Goal: Task Accomplishment & Management: Complete application form

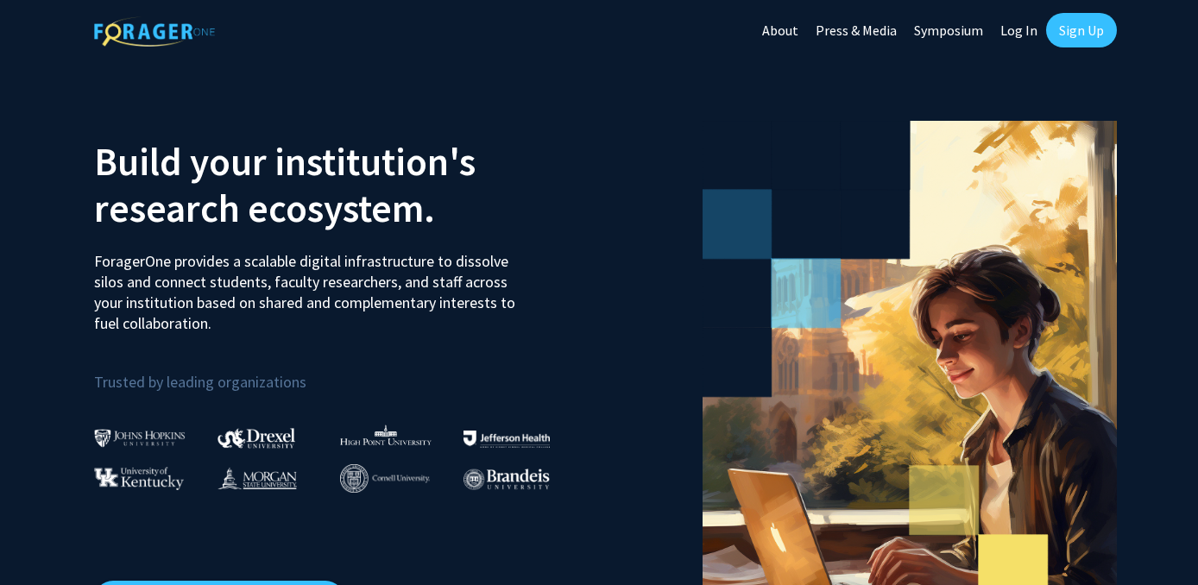
click at [1023, 30] on link "Log In" at bounding box center [1019, 30] width 54 height 60
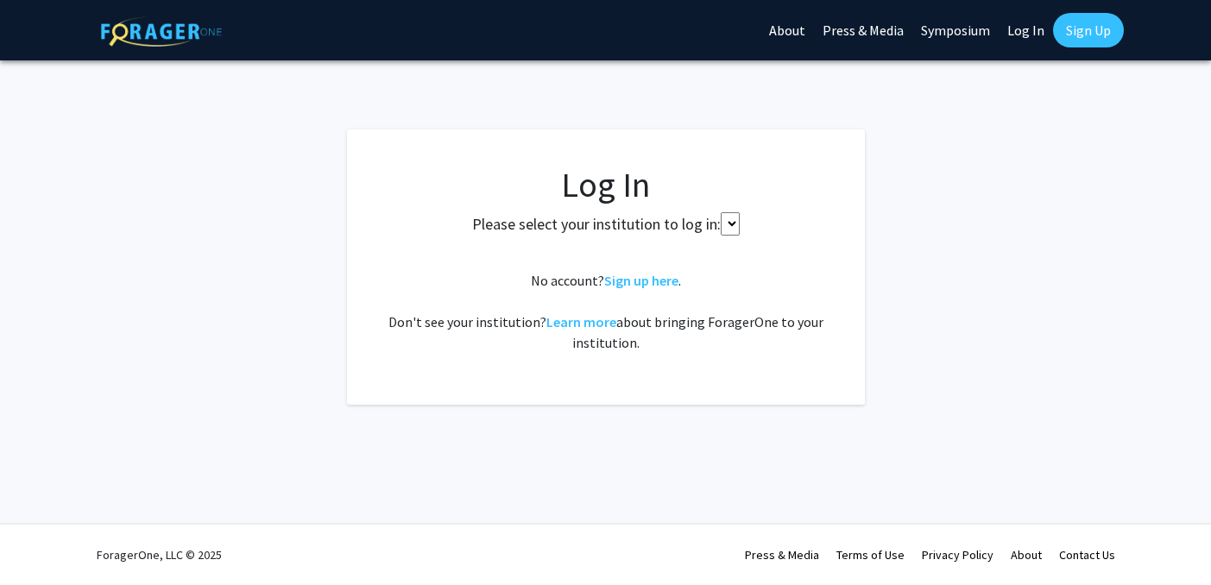
select select
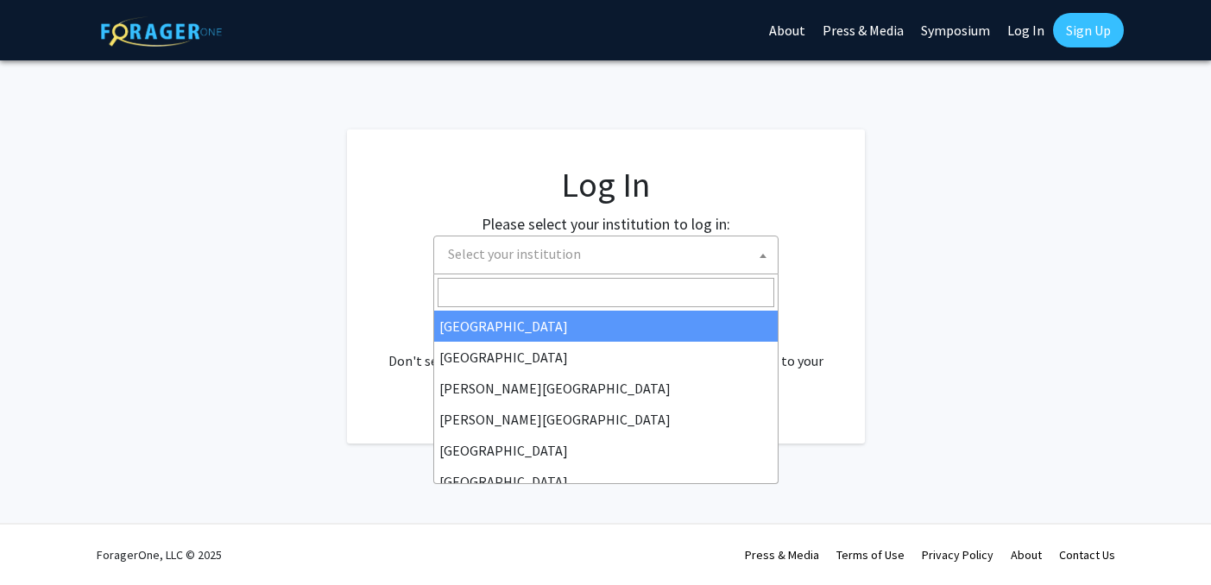
click at [635, 241] on span "Select your institution" at bounding box center [609, 254] width 337 height 35
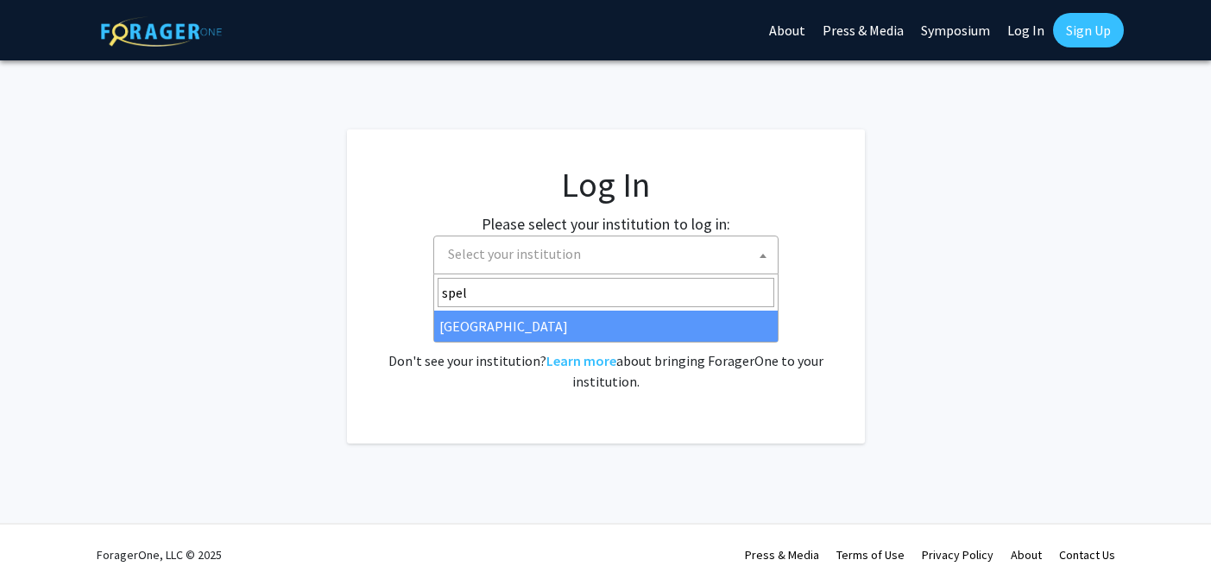
type input "spel"
select select "4"
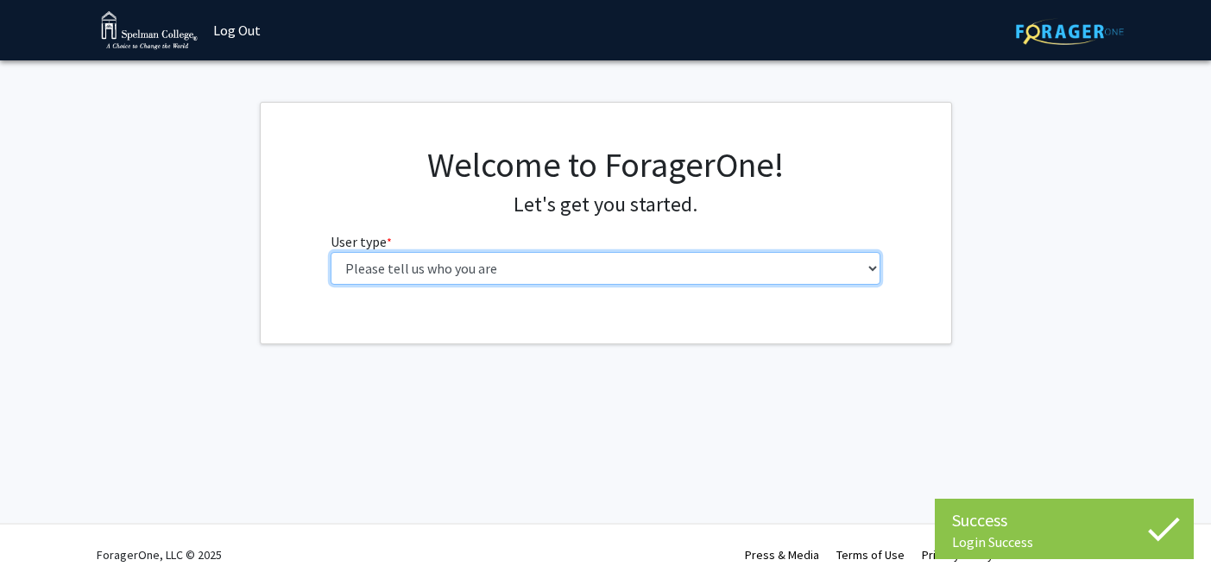
click at [678, 264] on select "Please tell us who you are Undergraduate Student Master's Student Doctoral Cand…" at bounding box center [606, 268] width 550 height 33
select select "1: undergrad"
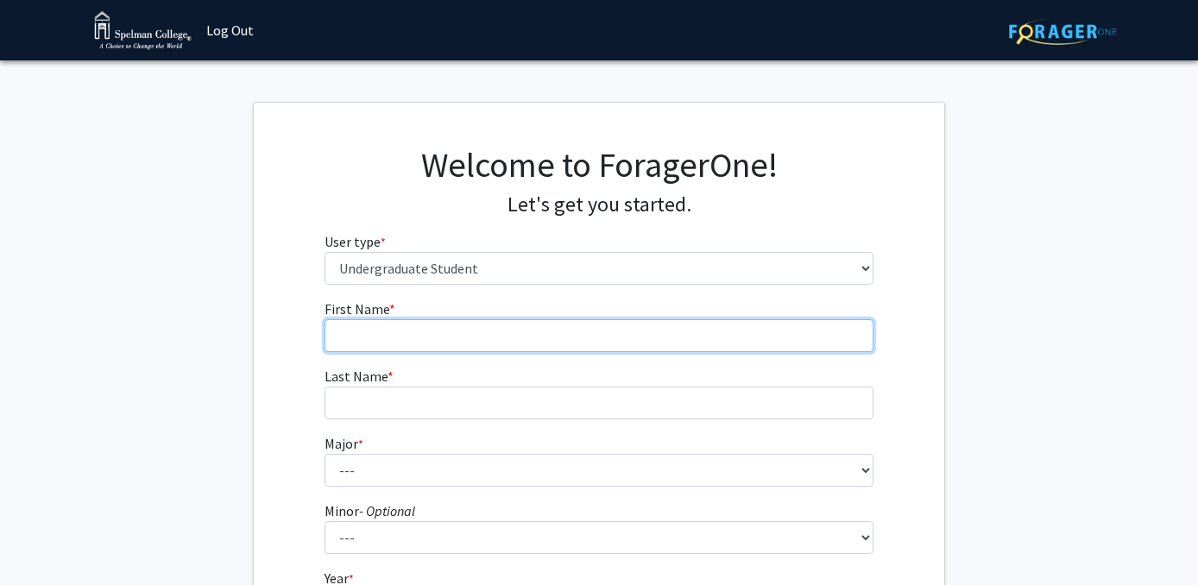
click at [606, 330] on input "First Name * required" at bounding box center [600, 335] width 550 height 33
type input "Cameryn"
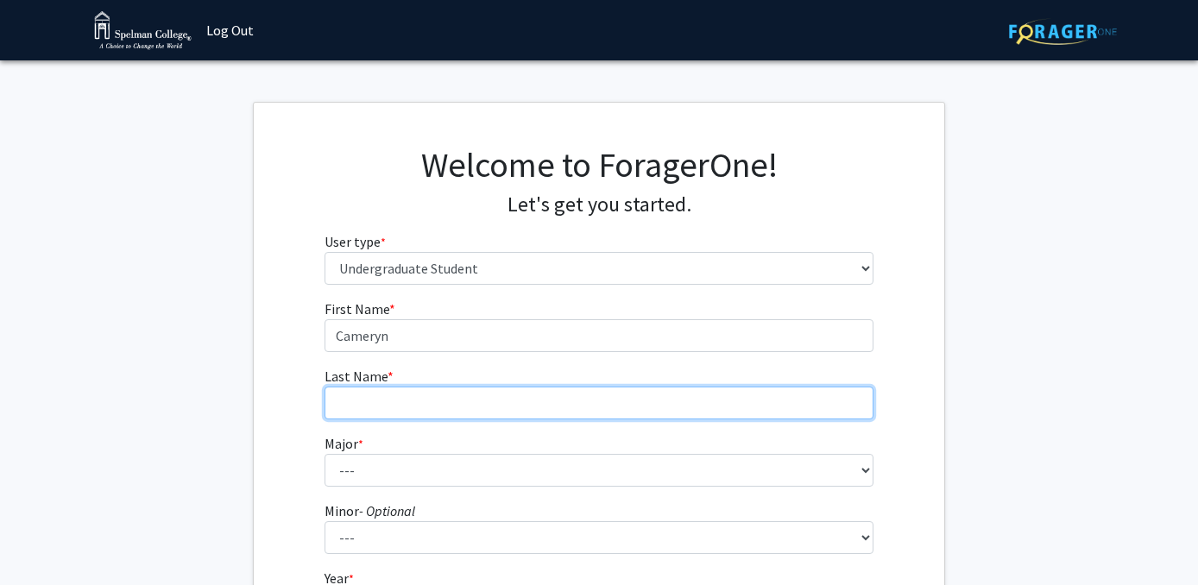
type input "[PERSON_NAME]"
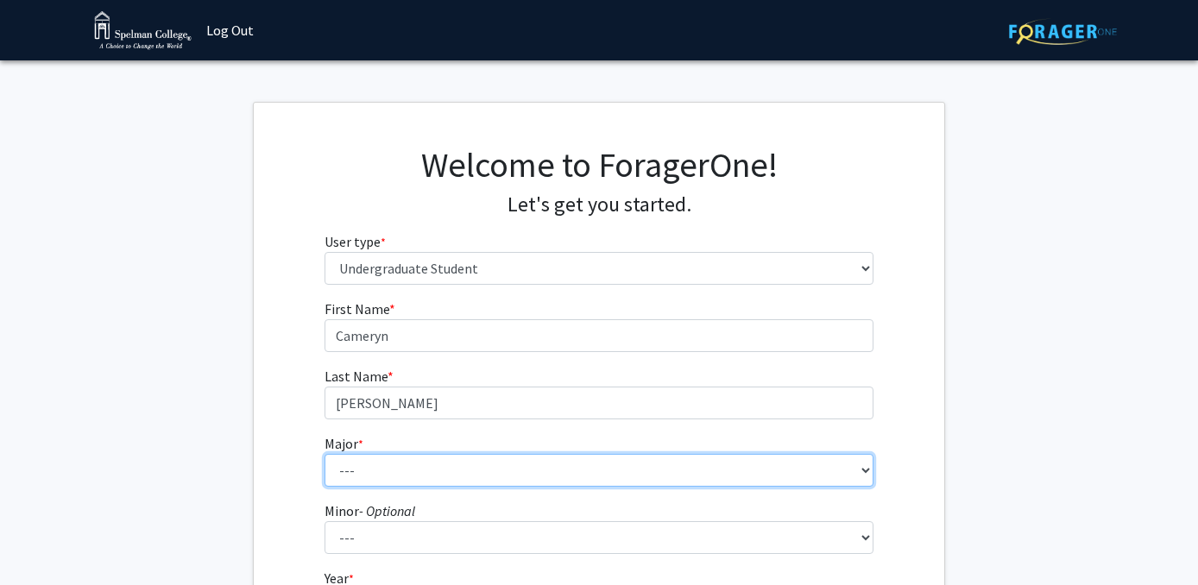
click at [452, 483] on select "--- Art Art History Biochemistry Biology Chemistry Comparative Women’s Studies …" at bounding box center [600, 470] width 550 height 33
select select "29: 275"
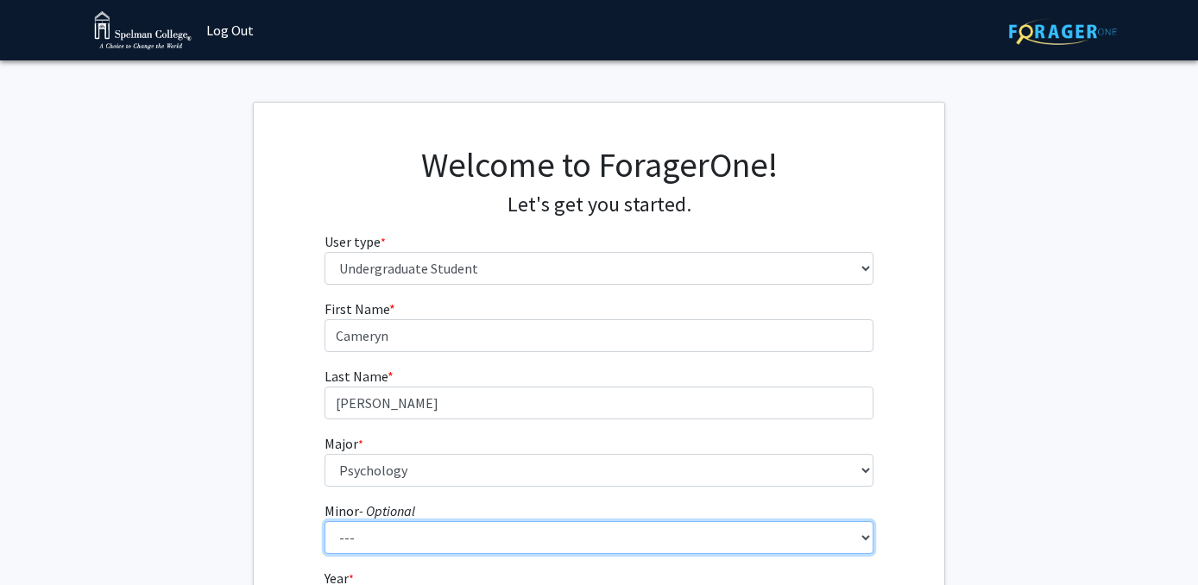
click at [422, 542] on select "--- African Diaspora Studies Anthropology Art History Asian Studies Biochemistr…" at bounding box center [600, 537] width 550 height 33
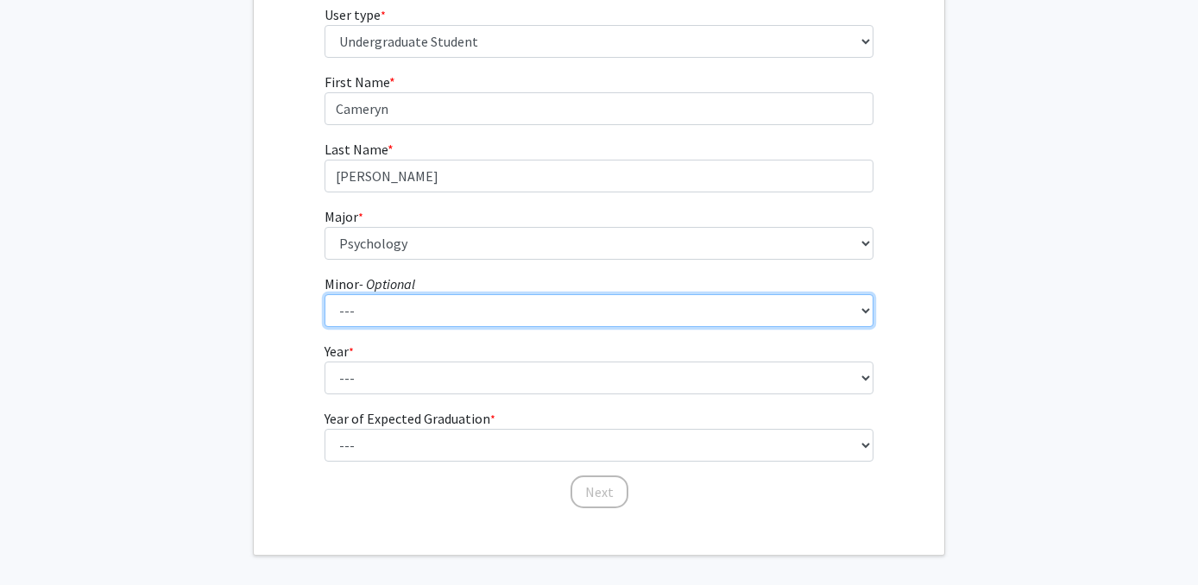
scroll to position [253, 0]
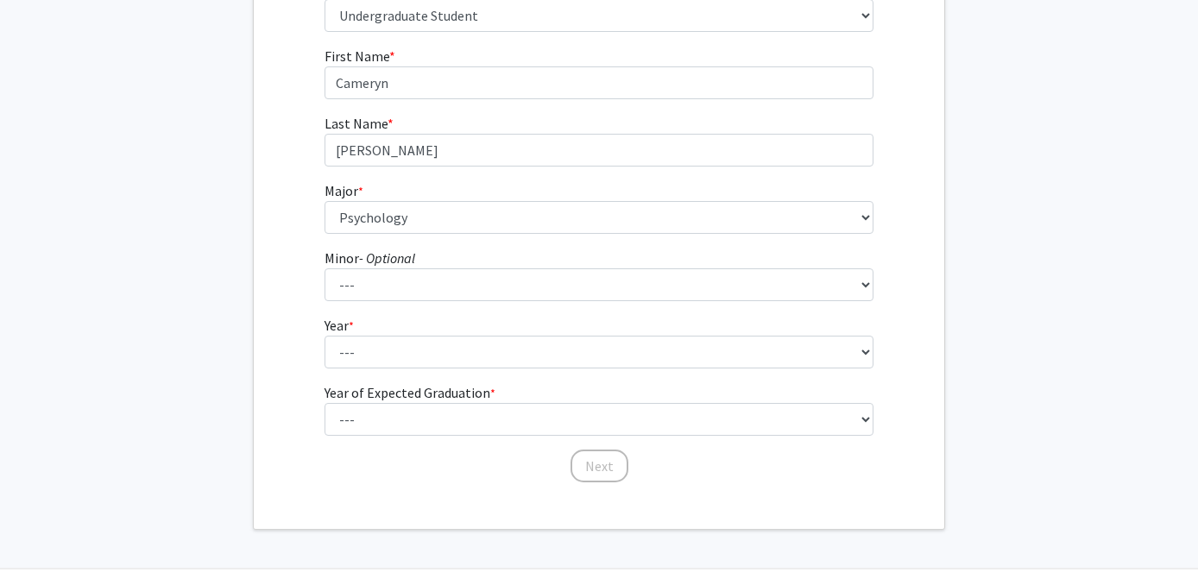
click at [441, 376] on form "First Name * required [PERSON_NAME] Last Name * required [PERSON_NAME] * requir…" at bounding box center [600, 256] width 550 height 421
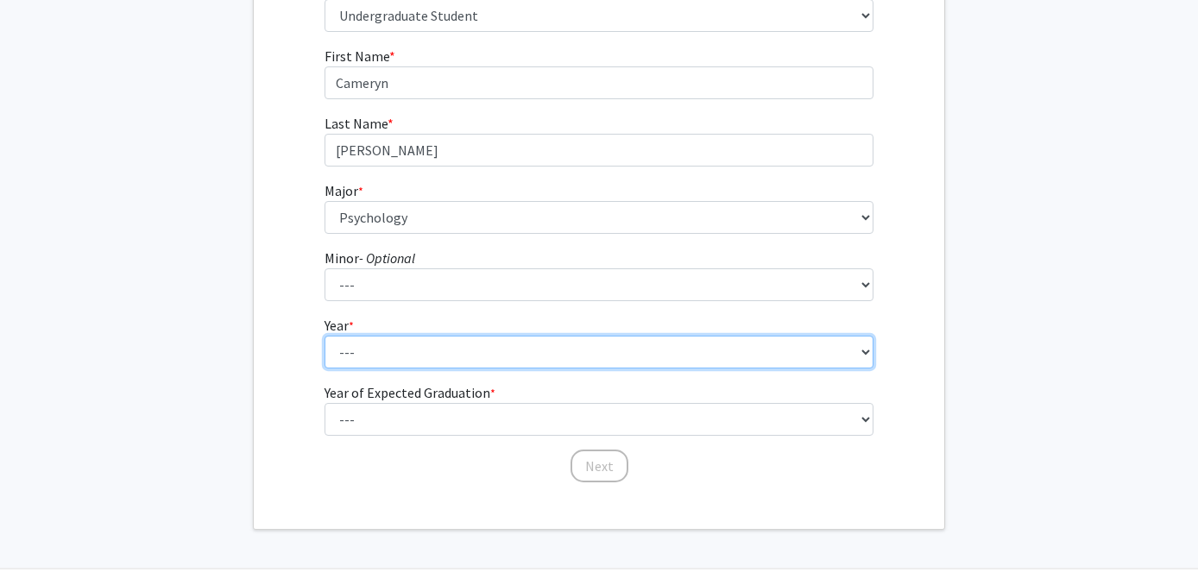
click at [444, 353] on select "--- First-year Sophomore Junior Senior Postbaccalaureate Certificate" at bounding box center [600, 352] width 550 height 33
select select "2: sophomore"
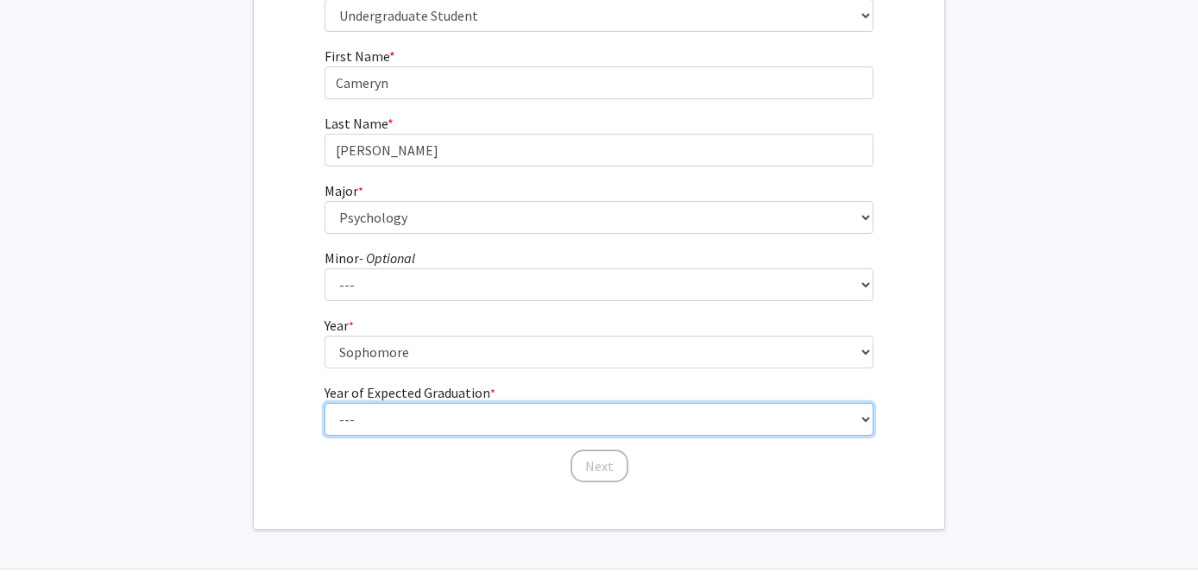
click at [401, 424] on select "--- 2025 2026 2027 2028 2029 2030 2031 2032 2033 2034" at bounding box center [600, 419] width 550 height 33
select select "4: 2028"
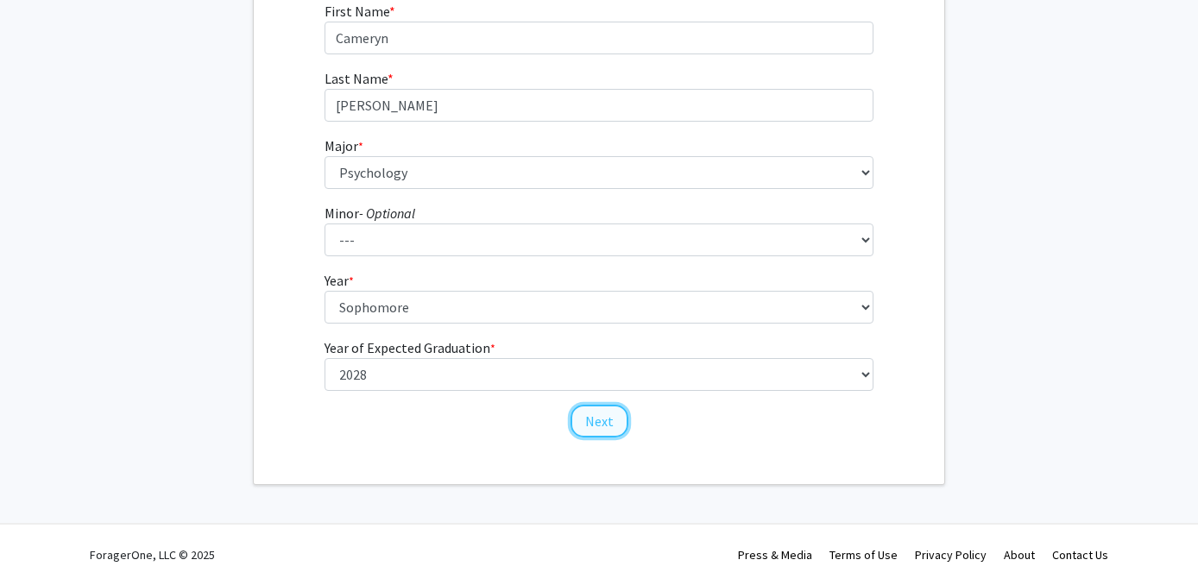
click at [604, 430] on button "Next" at bounding box center [600, 421] width 58 height 33
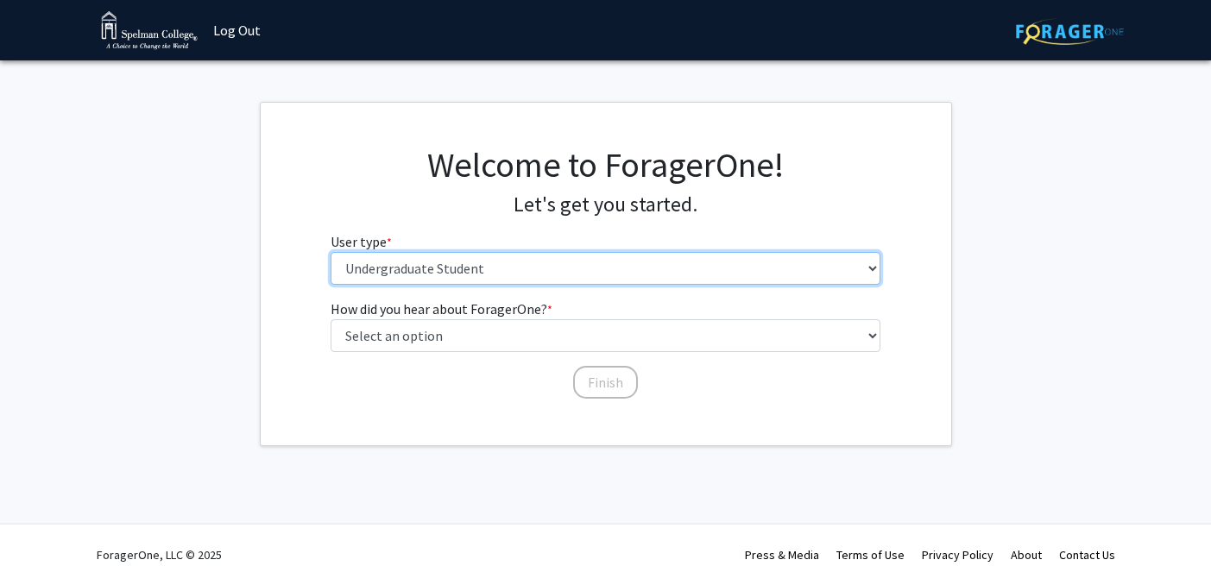
click at [442, 272] on select "Please tell us who you are Undergraduate Student Master's Student Doctoral Cand…" at bounding box center [606, 268] width 550 height 33
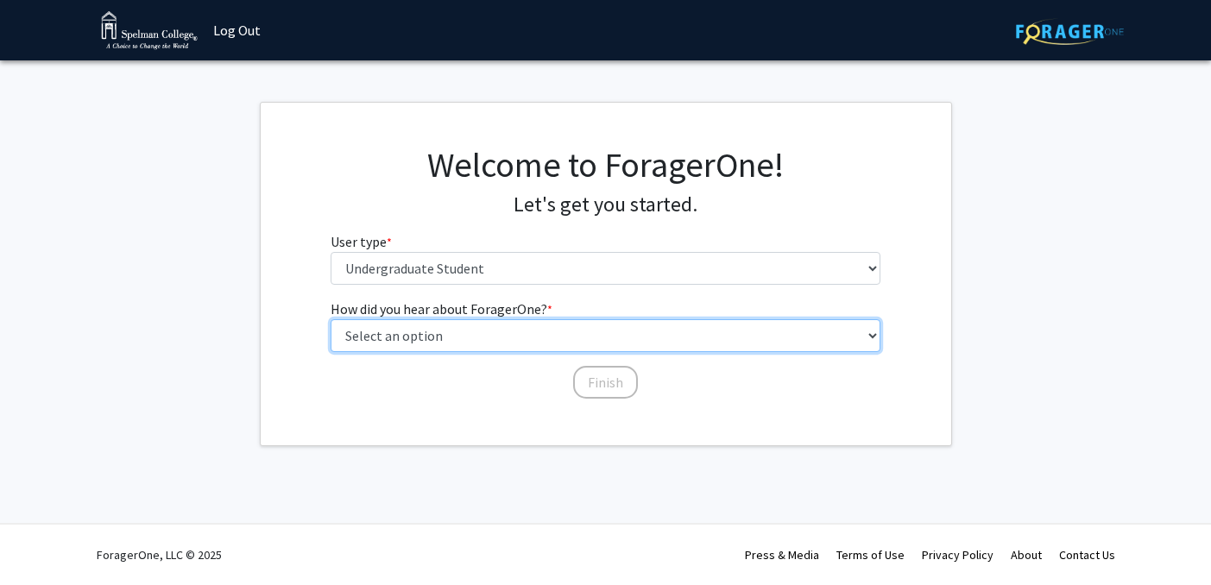
click at [439, 338] on select "Select an option Peer/student recommendation Faculty/staff recommendation Unive…" at bounding box center [606, 335] width 550 height 33
select select "2: faculty_recommendation"
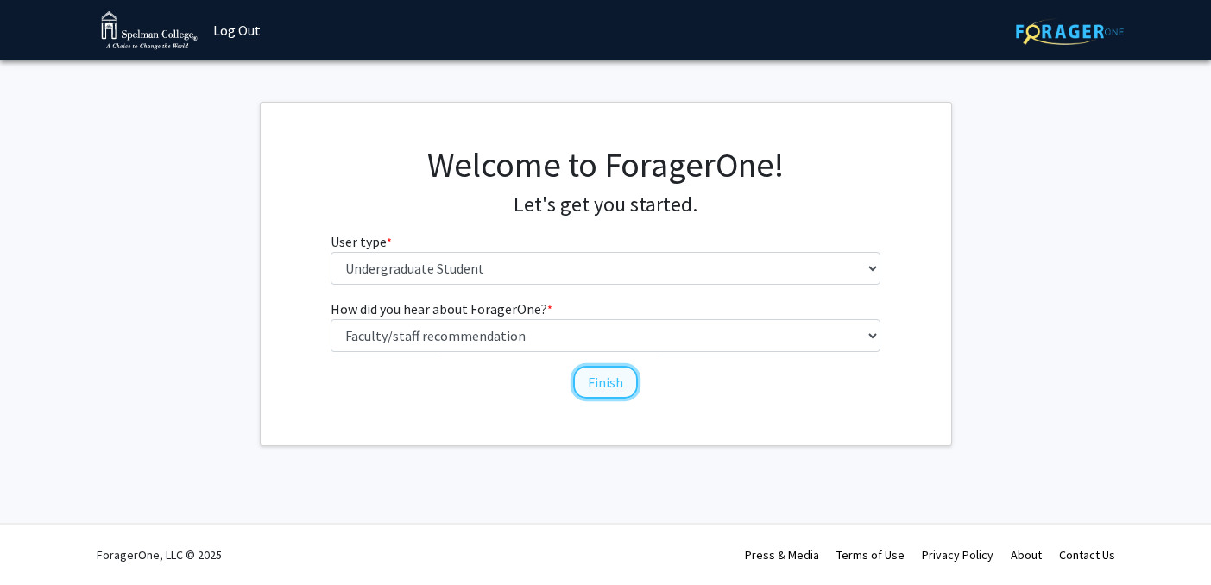
click at [607, 382] on button "Finish" at bounding box center [605, 382] width 65 height 33
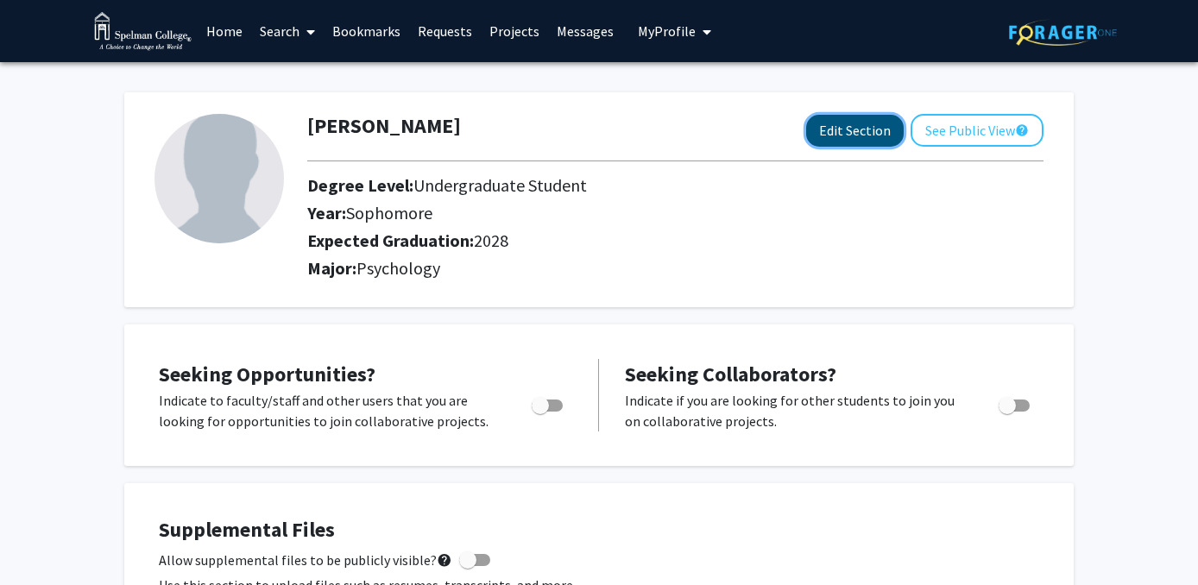
click at [869, 129] on button "Edit Section" at bounding box center [855, 131] width 98 height 32
select select "sophomore"
select select "2028"
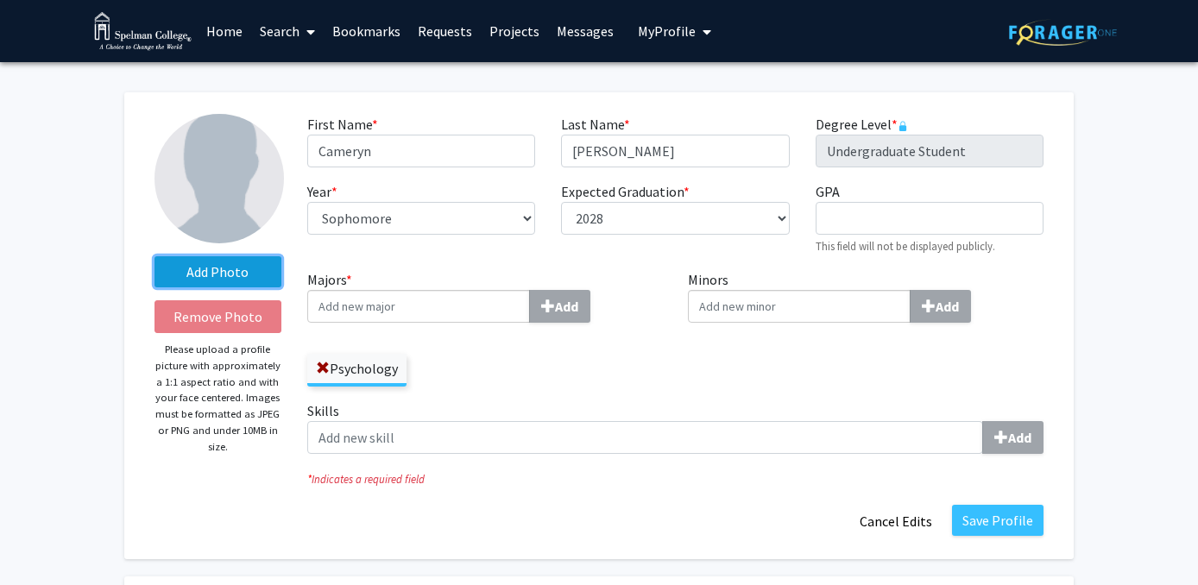
click at [262, 265] on label "Add Photo" at bounding box center [218, 271] width 127 height 31
click at [0, 0] on input "Add Photo" at bounding box center [0, 0] width 0 height 0
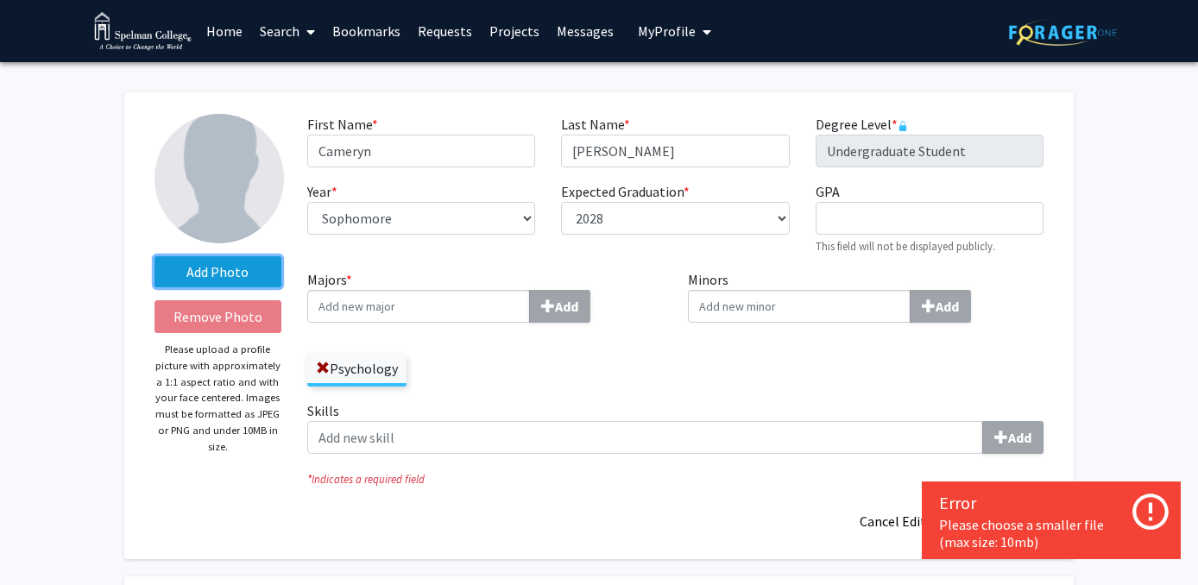
click at [224, 277] on label "Add Photo" at bounding box center [218, 271] width 127 height 31
click at [0, 0] on input "Add Photo" at bounding box center [0, 0] width 0 height 0
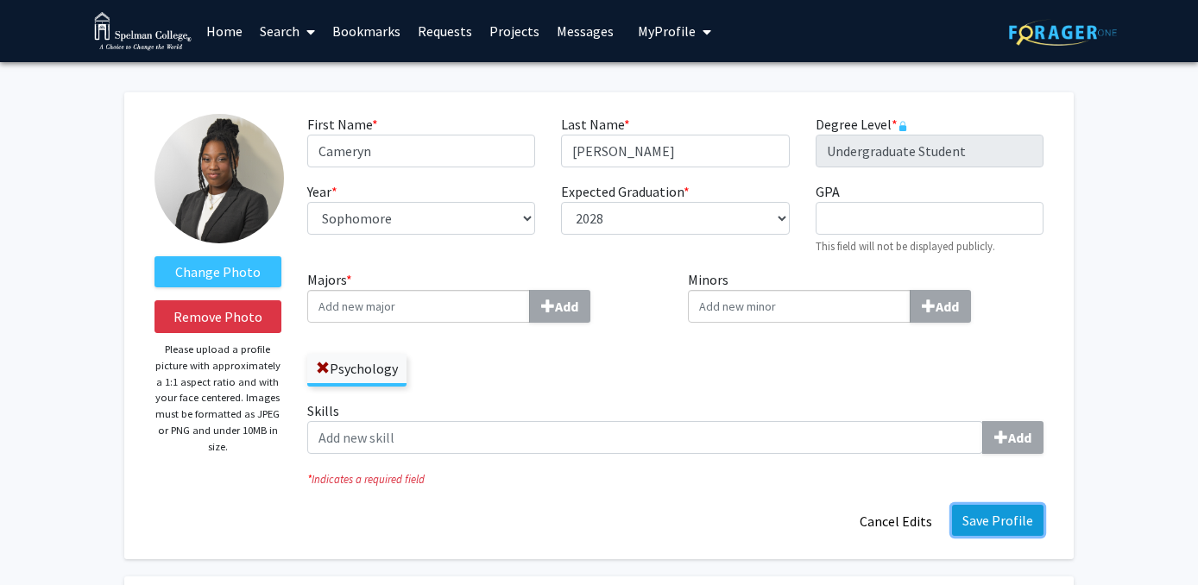
click at [1020, 523] on button "Save Profile" at bounding box center [998, 520] width 92 height 31
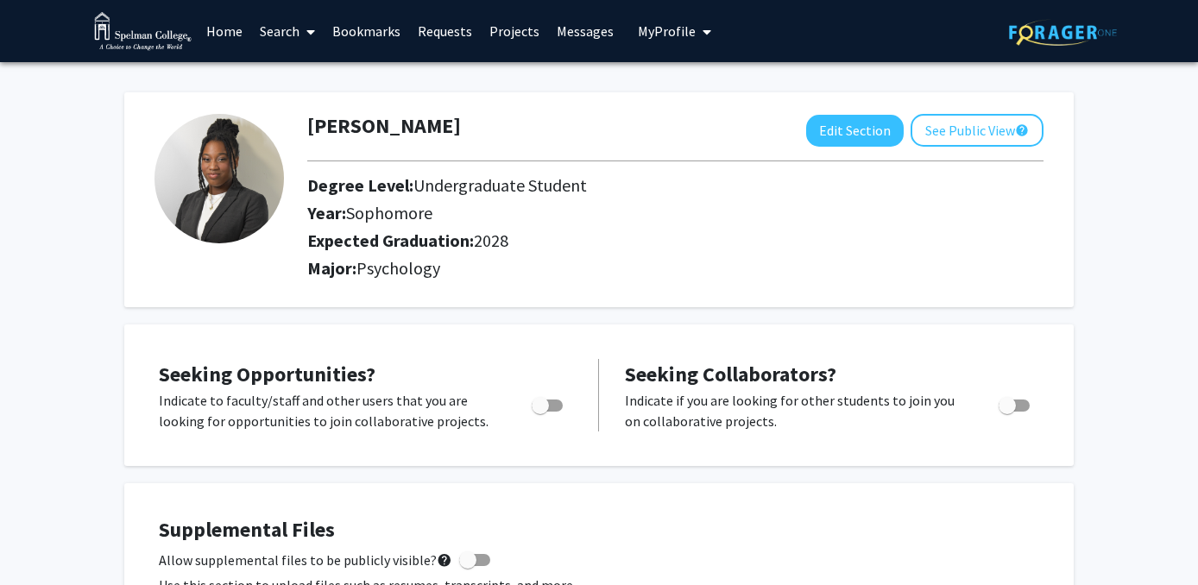
click at [231, 29] on link "Home" at bounding box center [225, 31] width 54 height 60
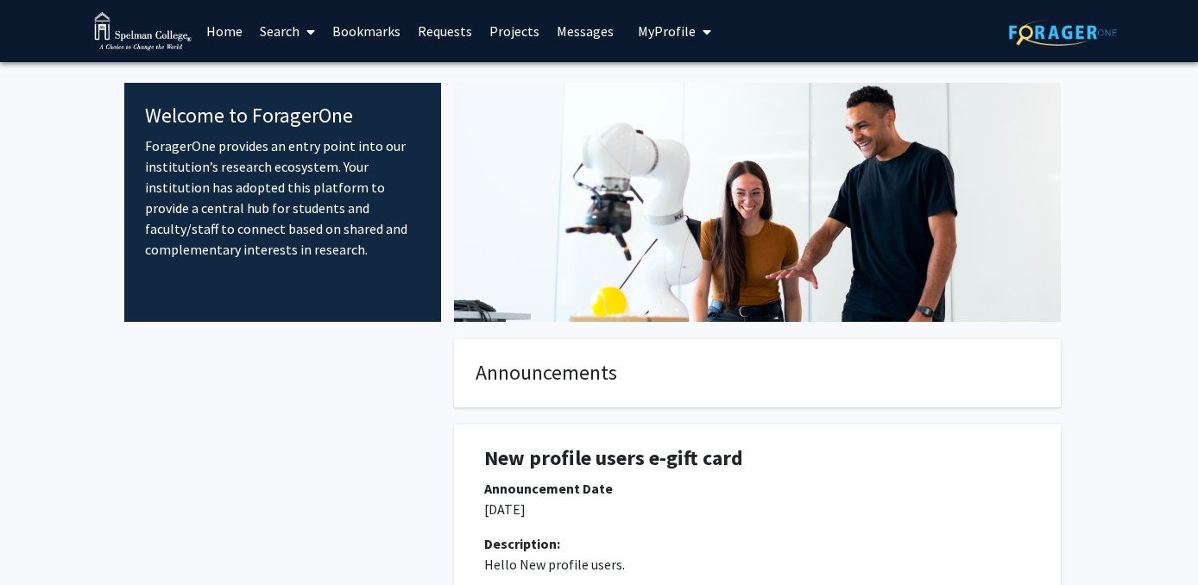
click at [116, 49] on img at bounding box center [143, 31] width 98 height 39
click at [114, 31] on img at bounding box center [143, 31] width 98 height 39
click at [229, 19] on link "Home" at bounding box center [225, 31] width 54 height 60
click at [229, 35] on link "Home" at bounding box center [225, 31] width 54 height 60
click at [310, 37] on icon at bounding box center [310, 32] width 9 height 14
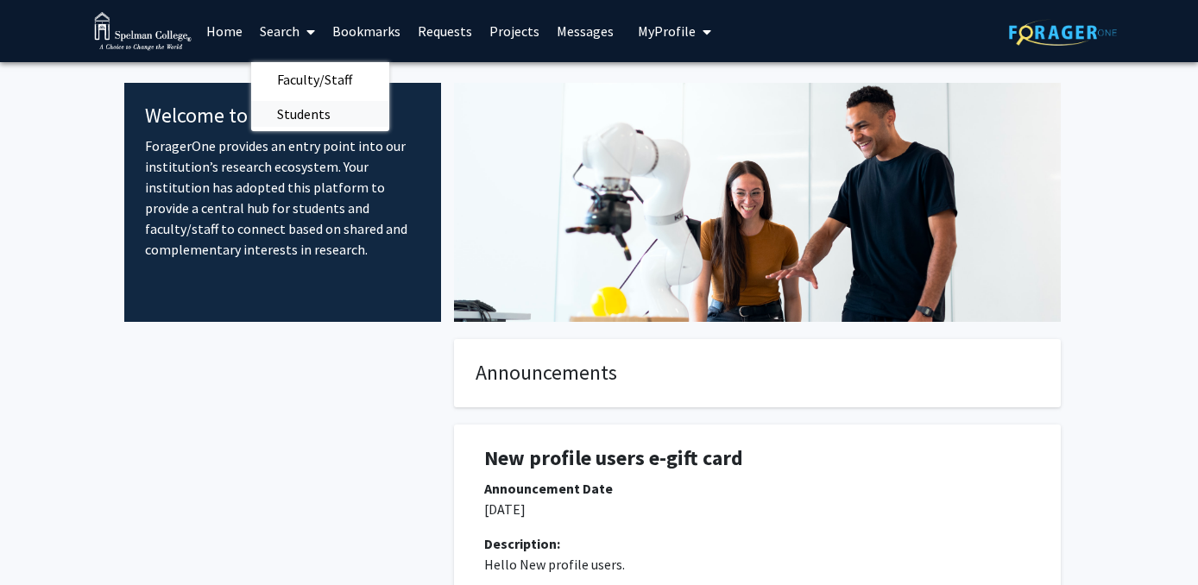
click at [328, 117] on span "Students" at bounding box center [303, 114] width 105 height 35
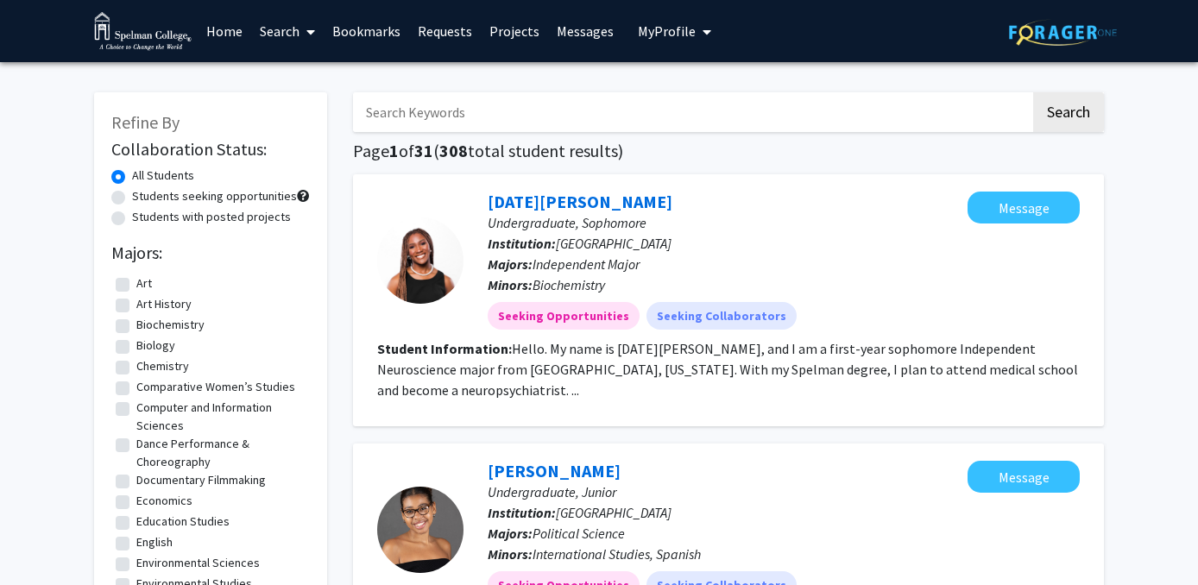
click at [1077, 41] on img at bounding box center [1063, 32] width 108 height 27
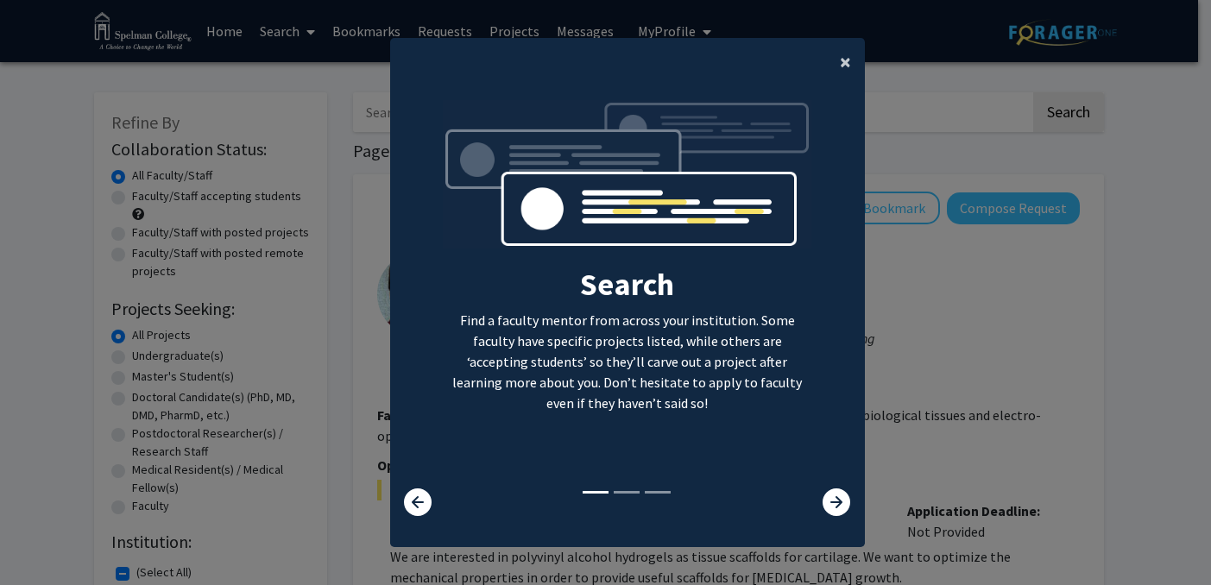
click at [840, 56] on span "×" at bounding box center [845, 61] width 11 height 27
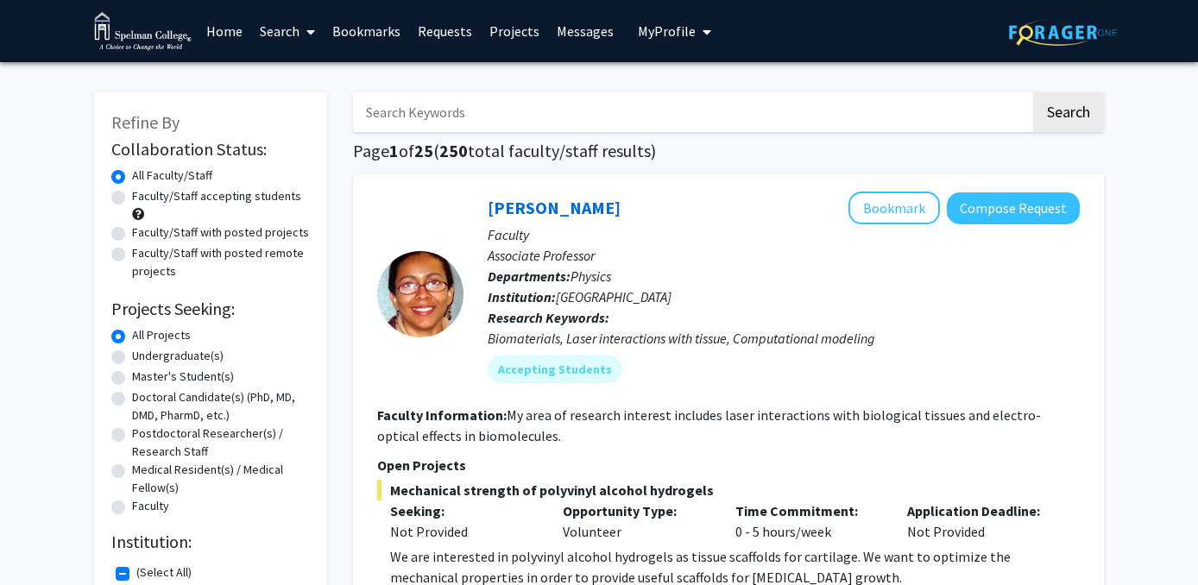
click at [237, 28] on link "Home" at bounding box center [225, 31] width 54 height 60
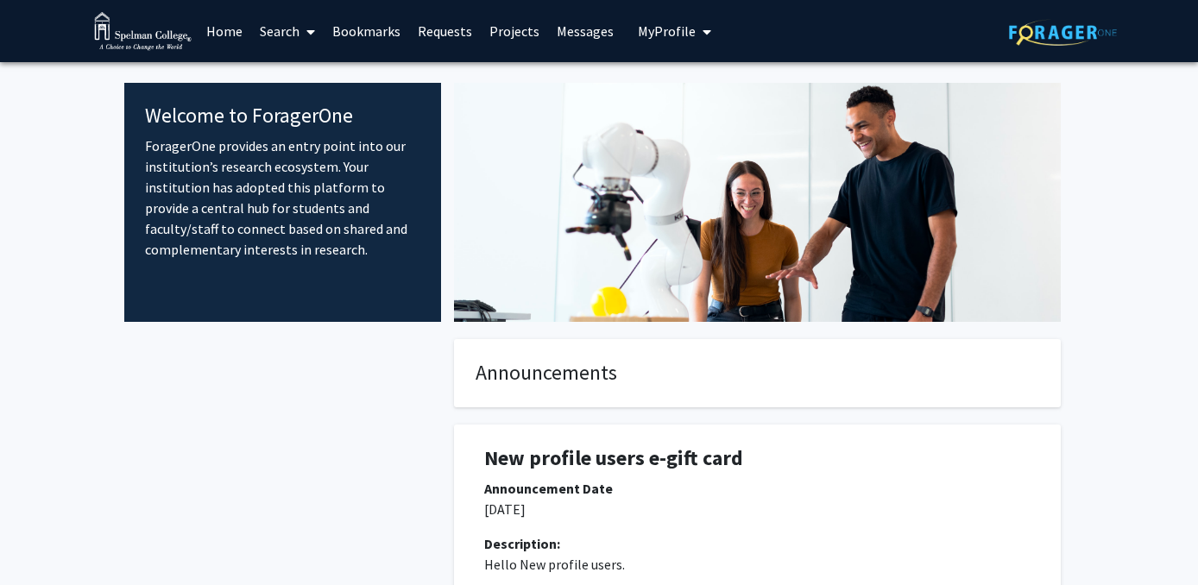
click at [150, 35] on img at bounding box center [143, 31] width 98 height 39
click at [678, 24] on span "My Profile" at bounding box center [667, 30] width 58 height 17
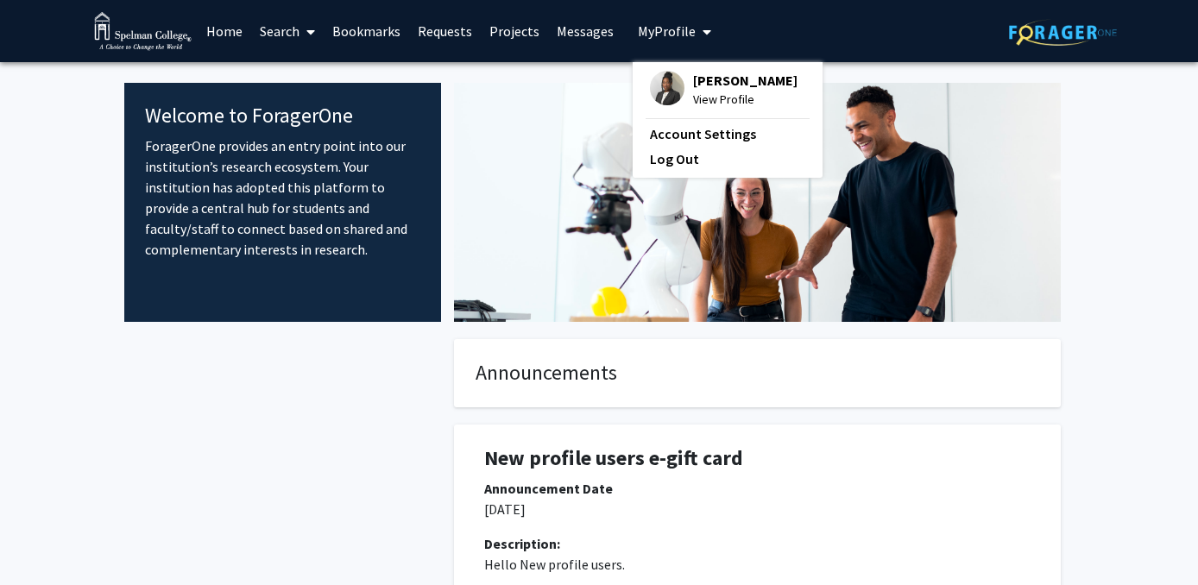
click at [698, 85] on span "[PERSON_NAME]" at bounding box center [745, 80] width 104 height 19
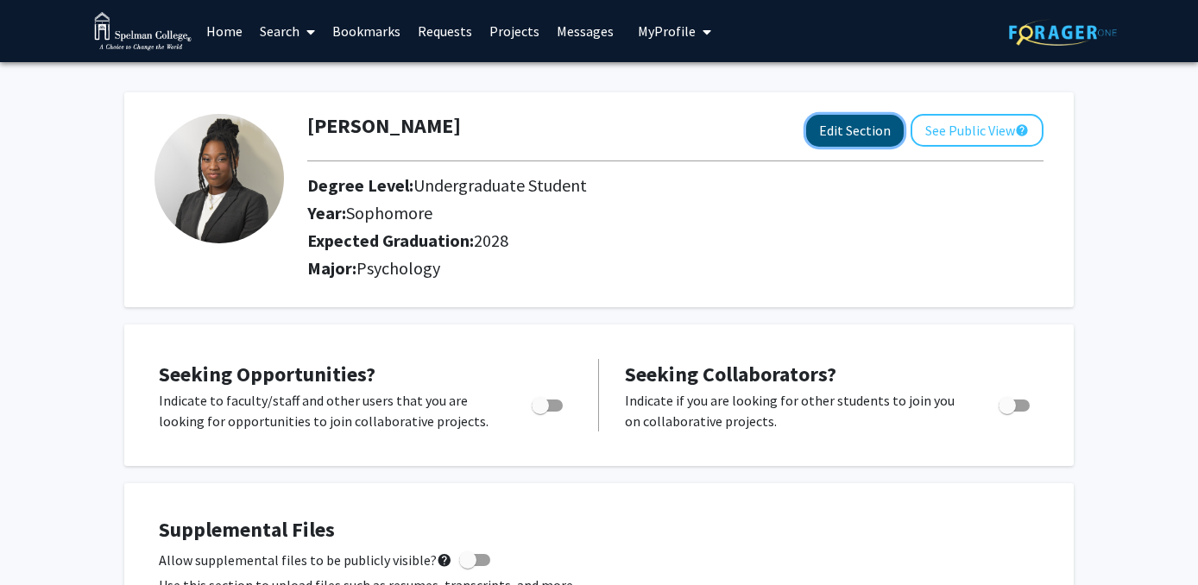
click at [847, 122] on button "Edit Section" at bounding box center [855, 131] width 98 height 32
select select "sophomore"
select select "2028"
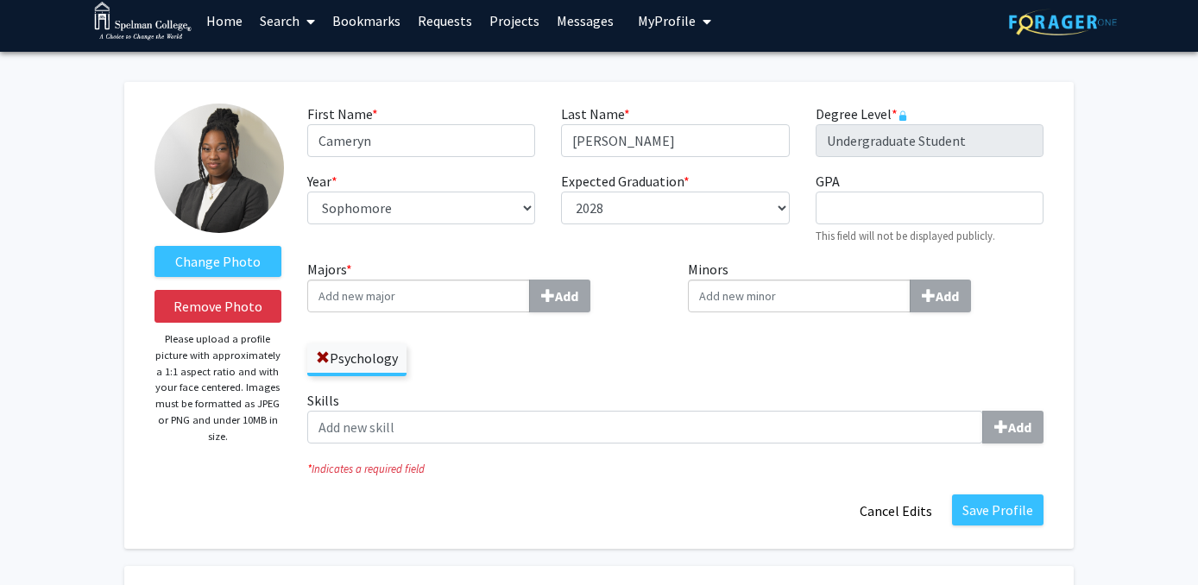
scroll to position [15, 0]
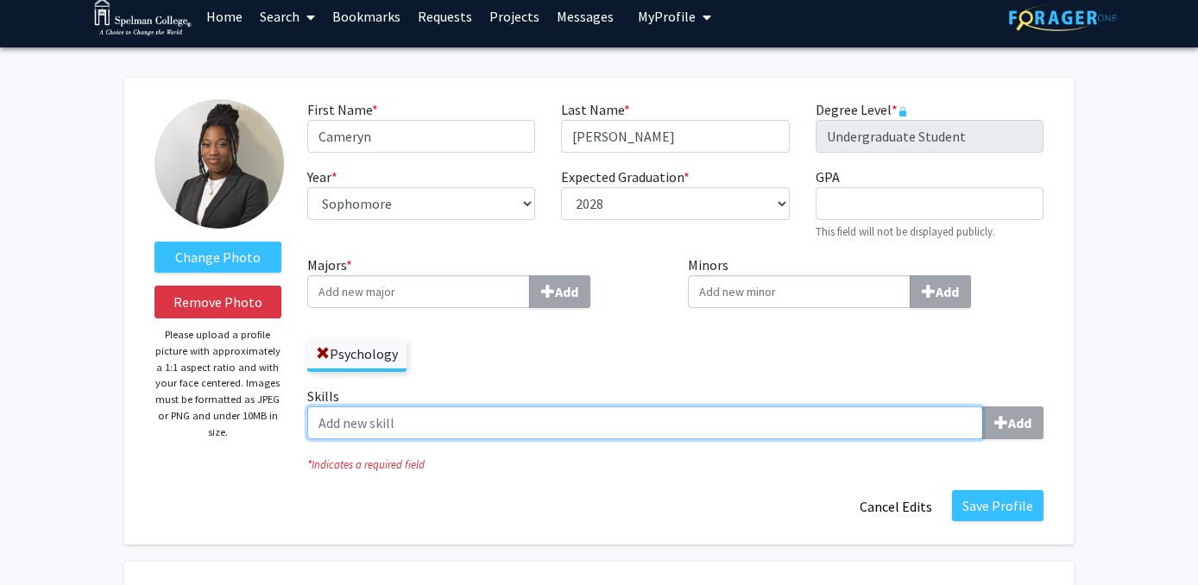
click at [496, 407] on input "Skills Add" at bounding box center [645, 423] width 676 height 33
click at [866, 436] on input "Skills Add" at bounding box center [645, 423] width 676 height 33
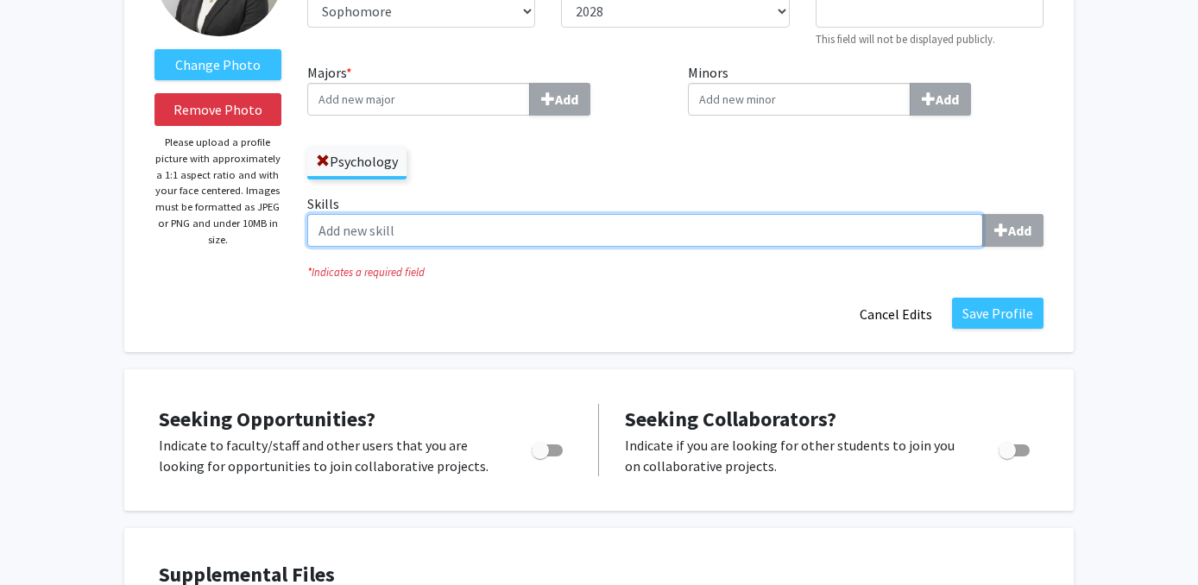
scroll to position [224, 0]
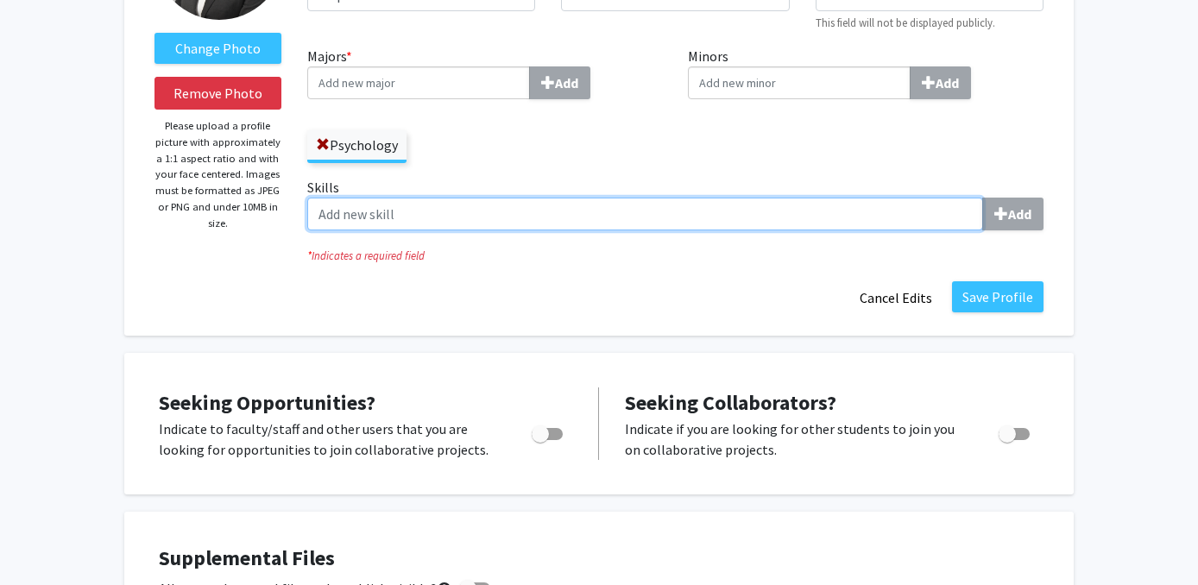
click at [774, 211] on input "Skills Add" at bounding box center [645, 214] width 676 height 33
type input "p"
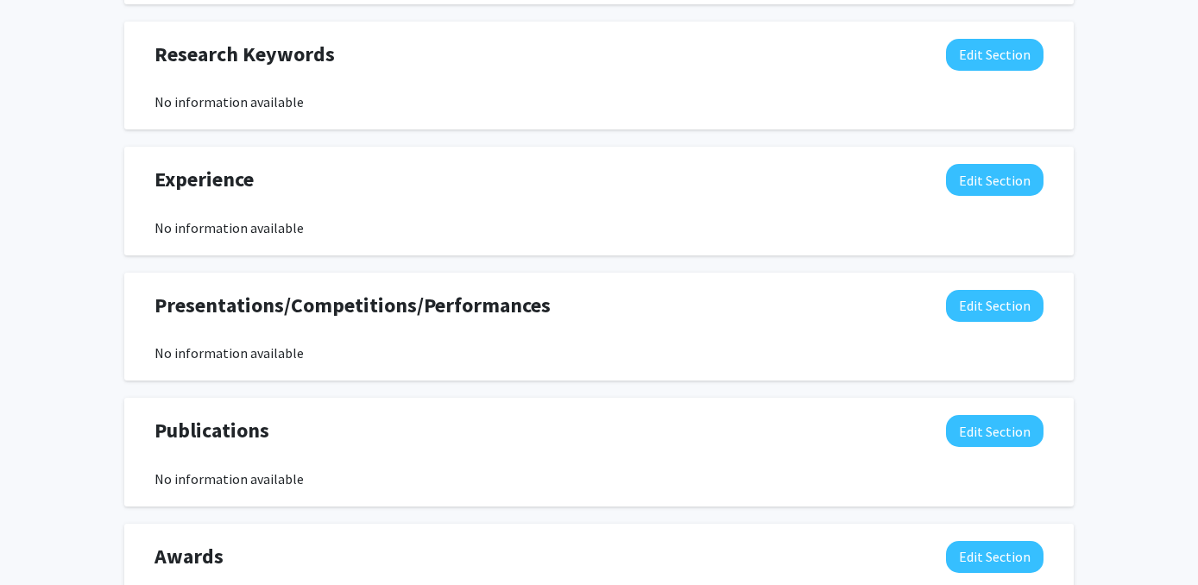
scroll to position [1108, 0]
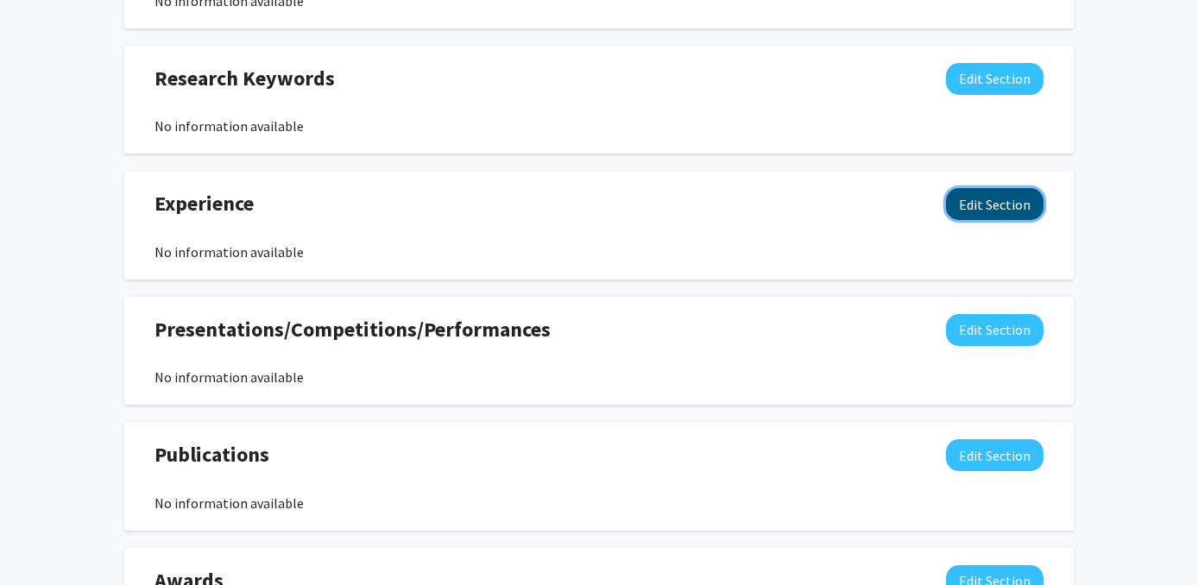
click at [989, 216] on button "Edit Section" at bounding box center [995, 204] width 98 height 32
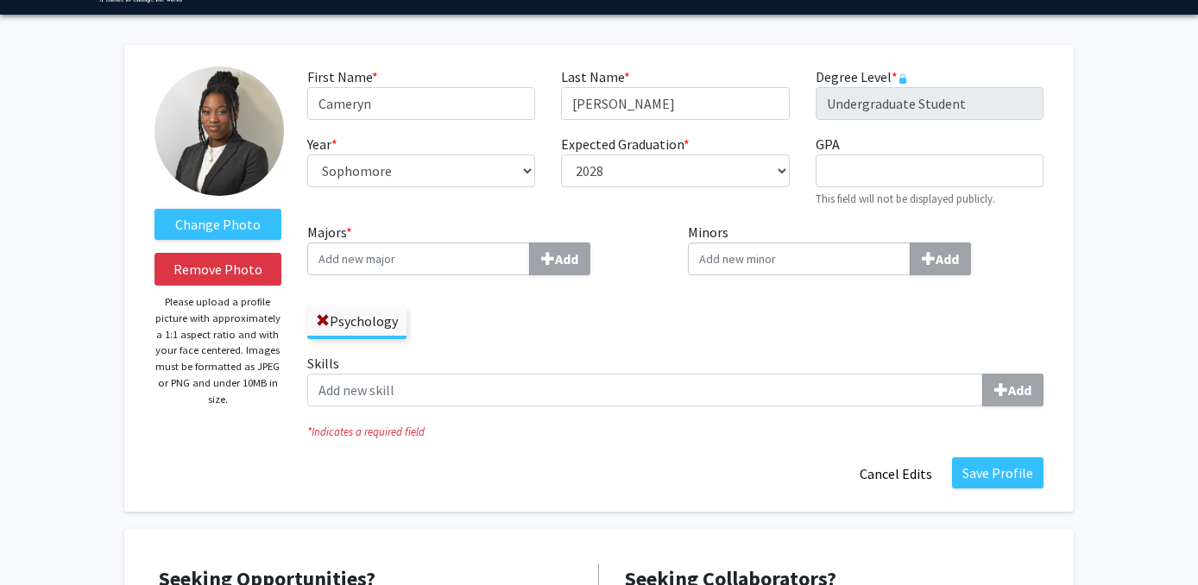
scroll to position [0, 0]
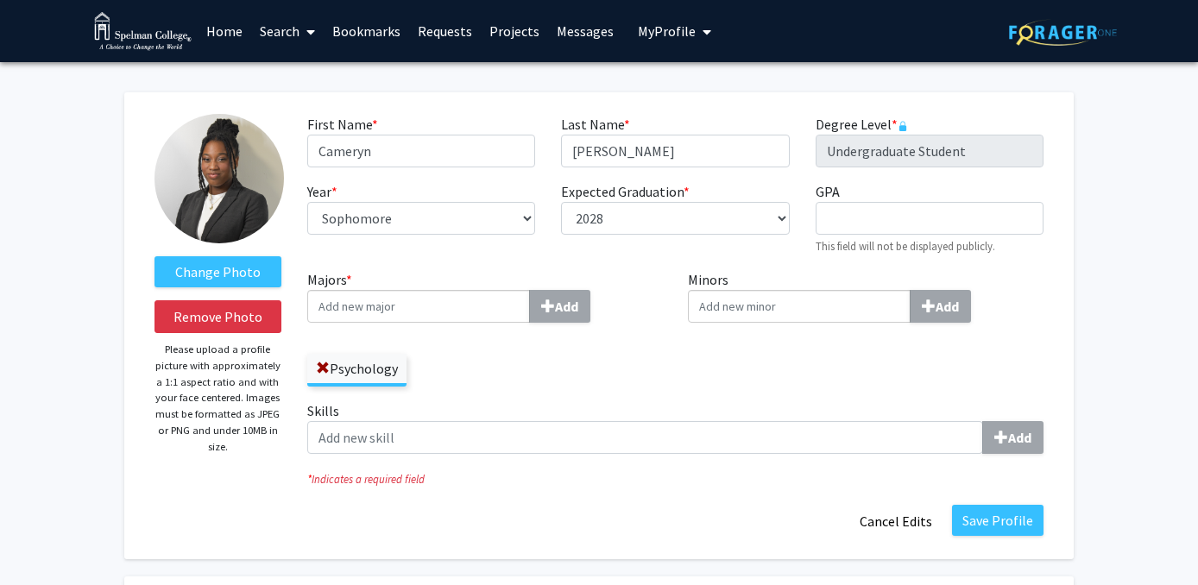
click at [227, 29] on link "Home" at bounding box center [225, 31] width 54 height 60
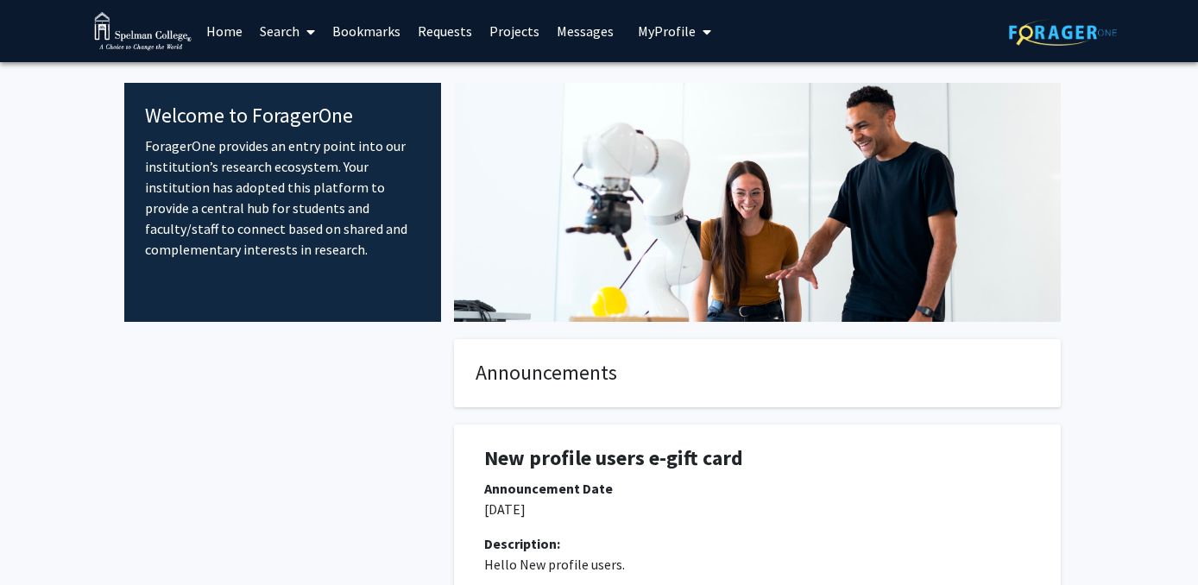
click at [452, 32] on link "Requests" at bounding box center [445, 31] width 72 height 60
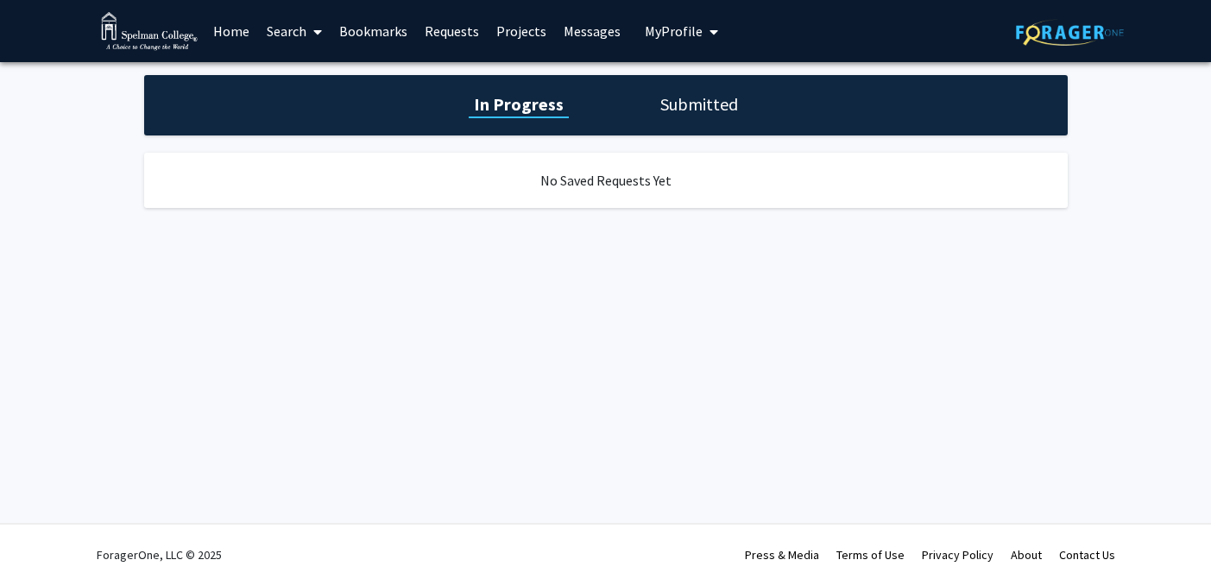
click at [508, 44] on link "Projects" at bounding box center [521, 31] width 67 height 60
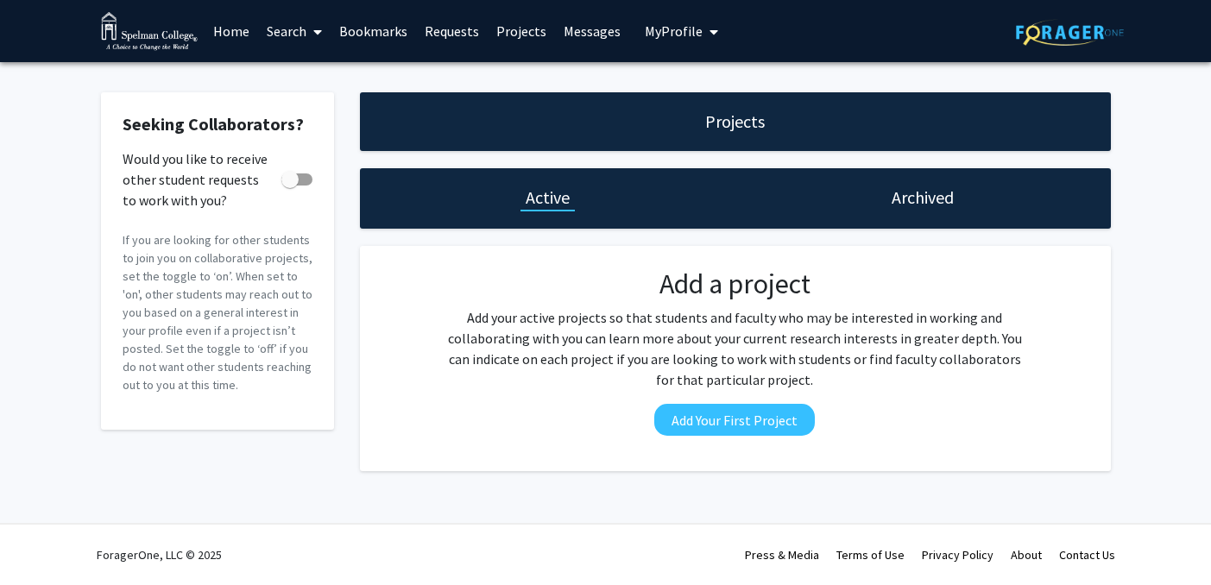
click at [576, 29] on link "Messages" at bounding box center [592, 31] width 74 height 60
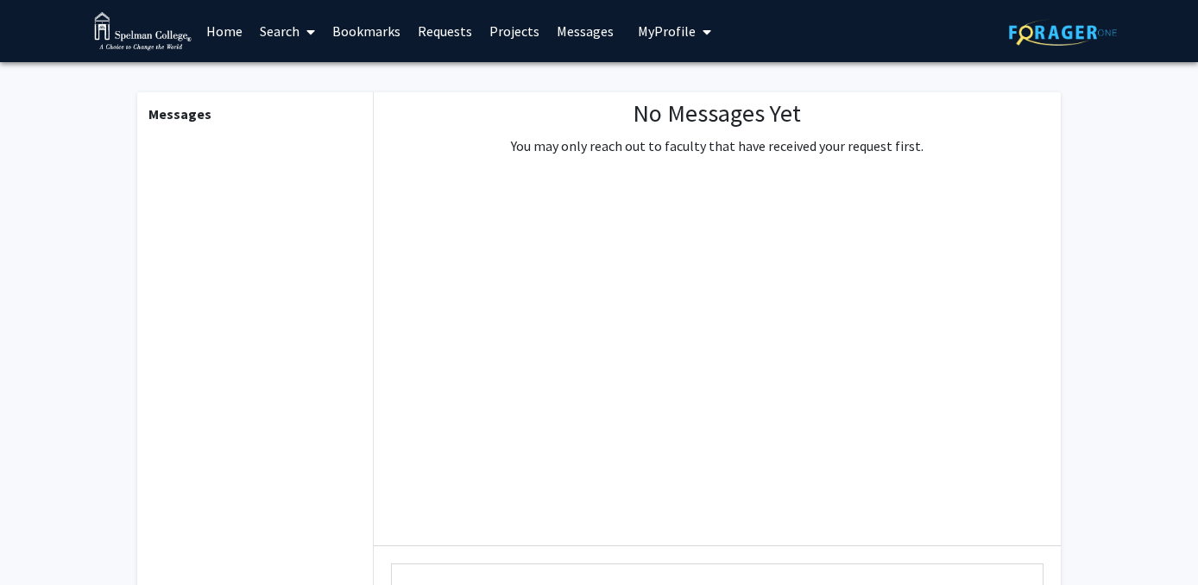
click at [356, 39] on link "Bookmarks" at bounding box center [366, 31] width 85 height 60
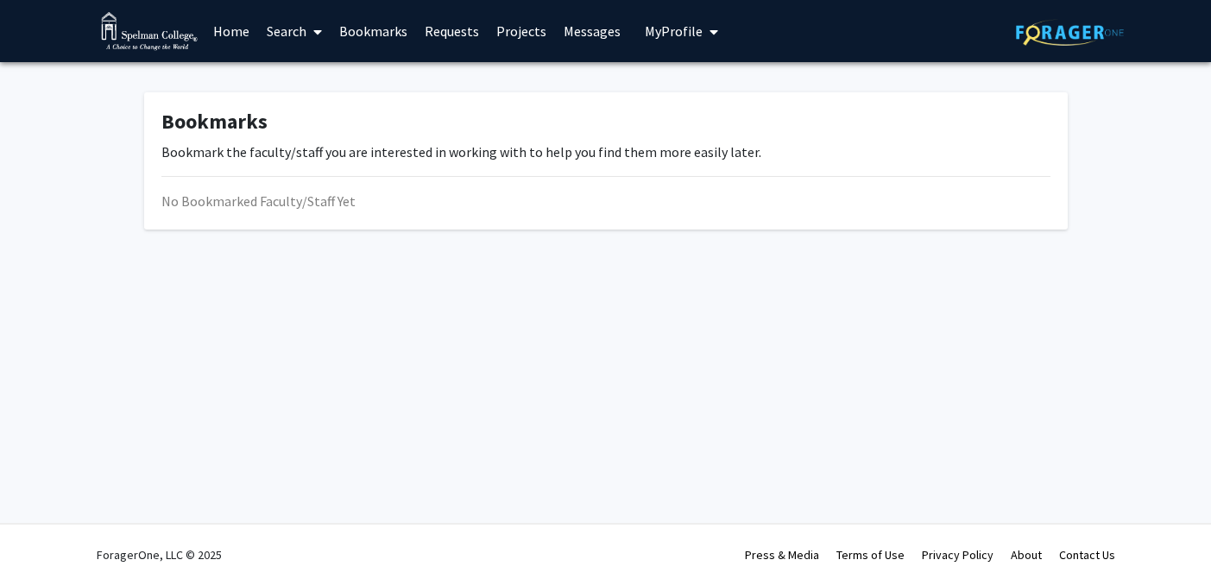
click at [433, 36] on link "Requests" at bounding box center [452, 31] width 72 height 60
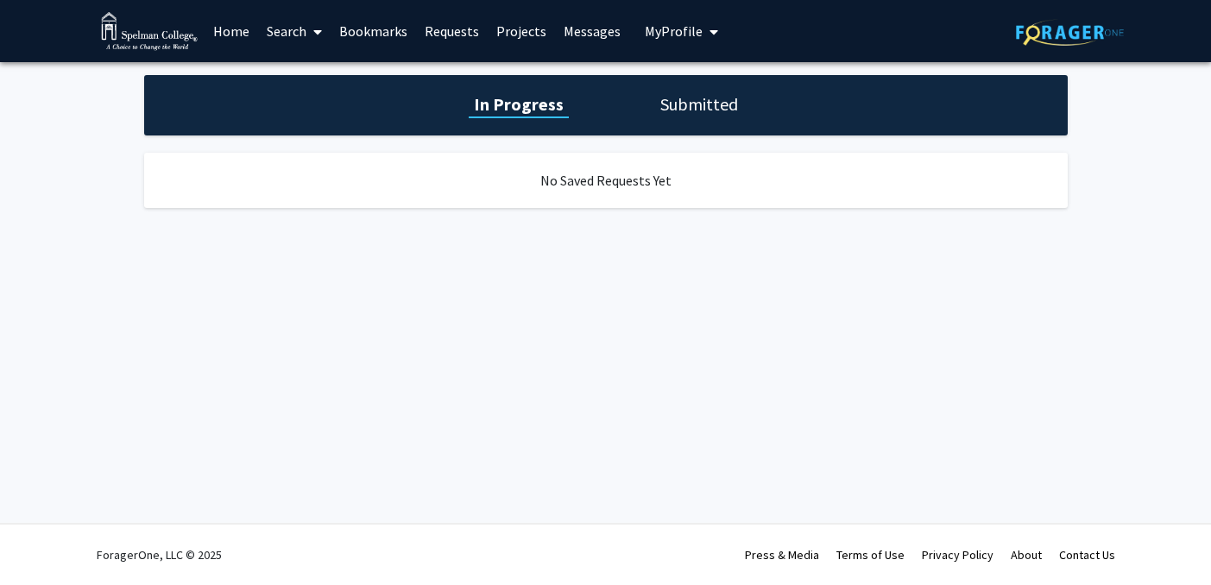
click at [723, 123] on div "In Progress Submitted" at bounding box center [606, 105] width 924 height 60
click at [695, 73] on div "In Progress Submitted No Saved Requests Yet" at bounding box center [605, 158] width 1211 height 193
click at [695, 96] on h1 "Submitted" at bounding box center [699, 104] width 88 height 24
click at [534, 26] on link "Projects" at bounding box center [521, 31] width 67 height 60
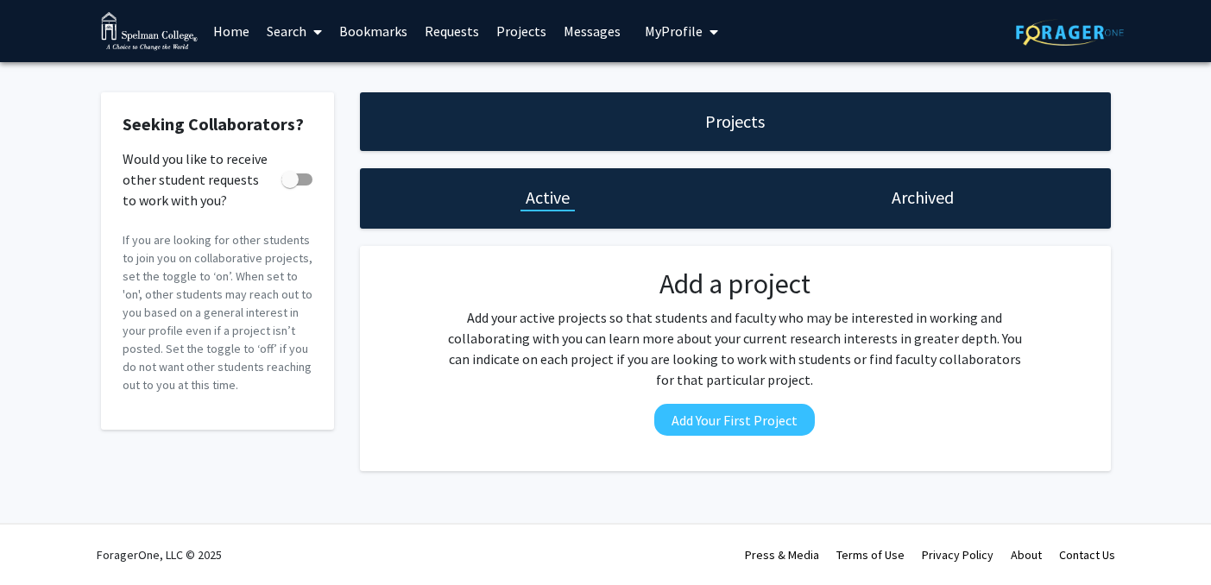
click at [449, 22] on link "Requests" at bounding box center [452, 31] width 72 height 60
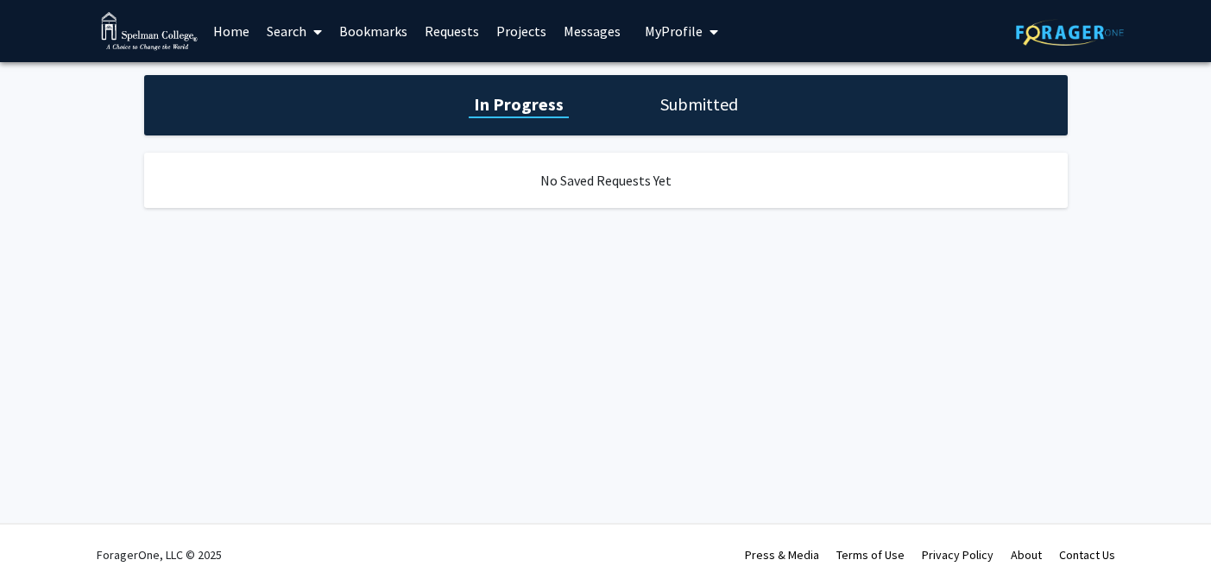
click at [395, 16] on link "Bookmarks" at bounding box center [373, 31] width 85 height 60
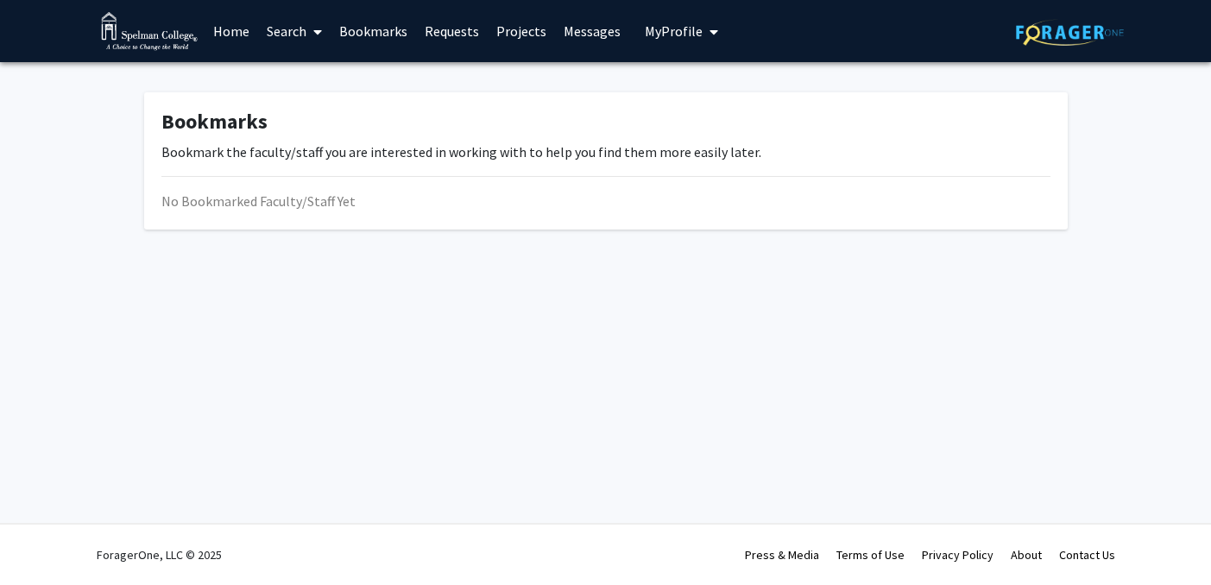
click at [384, 43] on link "Bookmarks" at bounding box center [373, 31] width 85 height 60
click at [313, 30] on icon at bounding box center [317, 32] width 9 height 14
click at [332, 78] on span "Faculty/Staff" at bounding box center [321, 79] width 127 height 35
